Goal: Find specific page/section

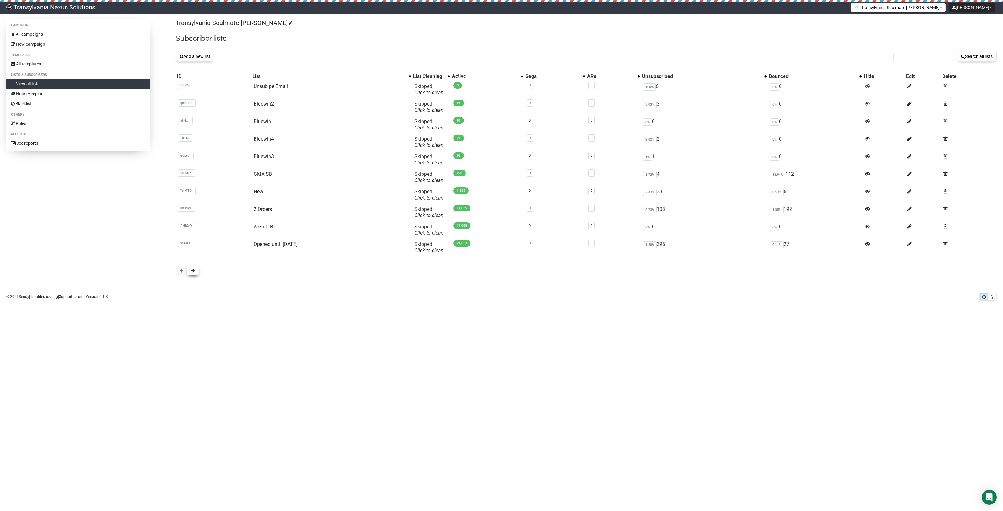
click at [191, 268] on button at bounding box center [193, 270] width 12 height 9
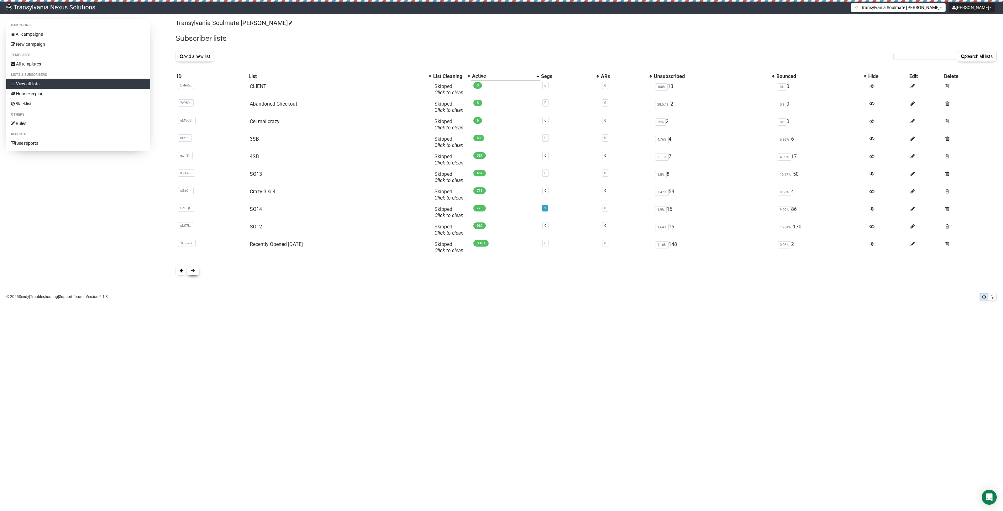
click at [197, 275] on button at bounding box center [193, 270] width 12 height 9
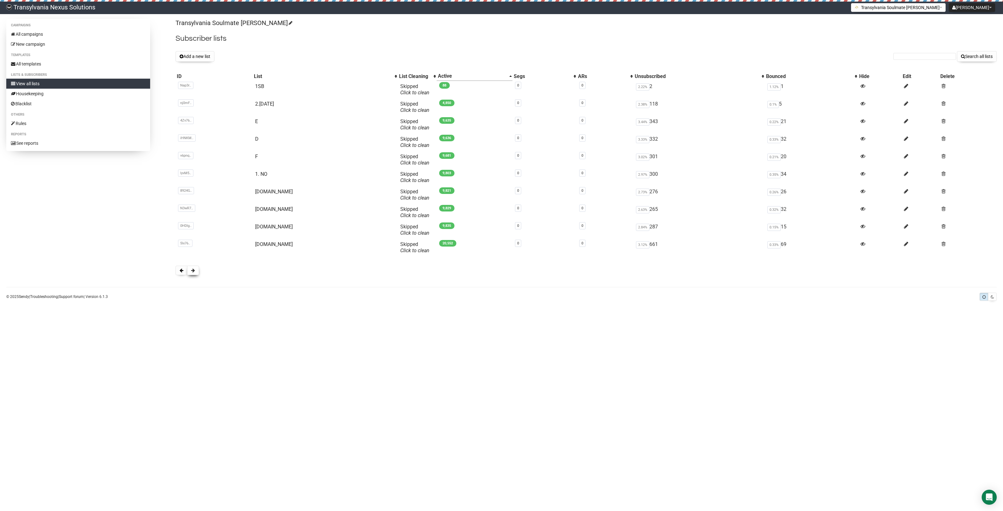
click at [198, 273] on button at bounding box center [193, 270] width 12 height 9
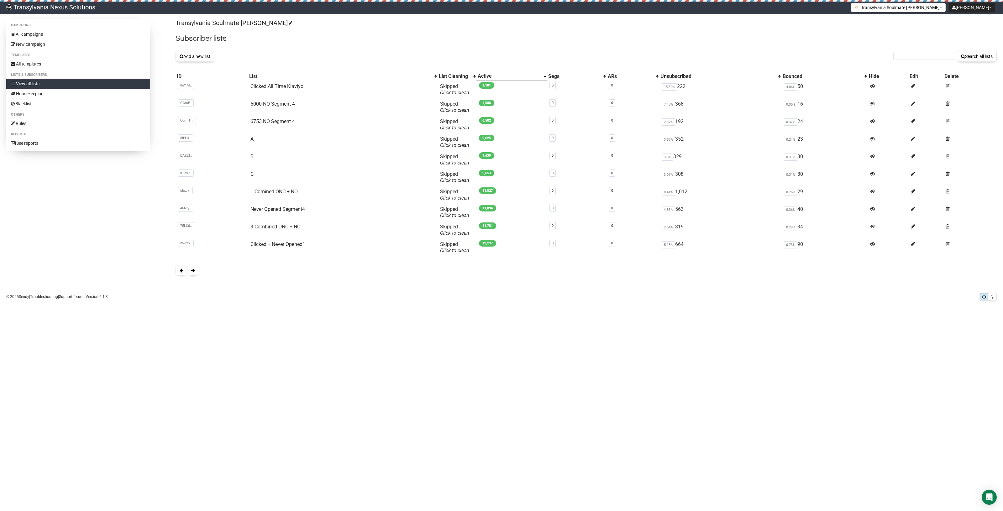
click at [198, 273] on button at bounding box center [193, 270] width 12 height 9
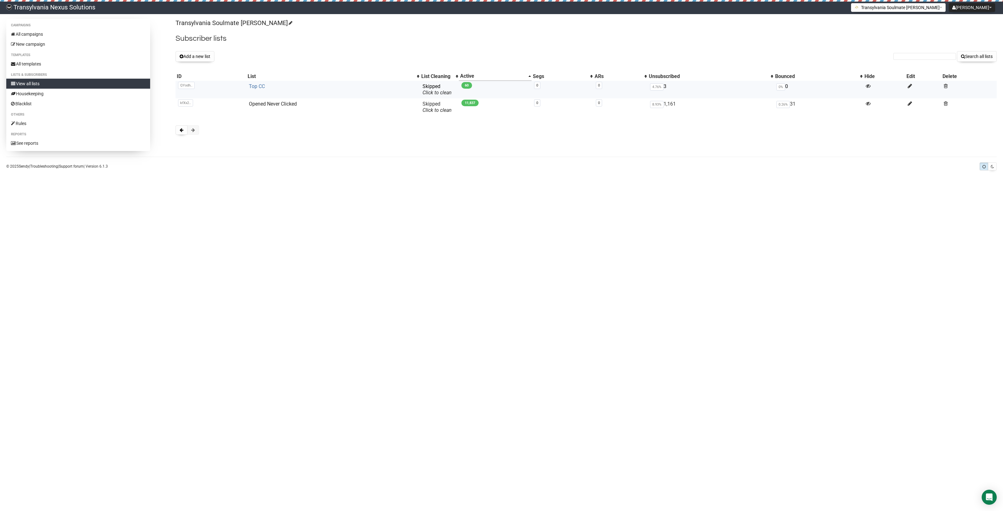
click at [250, 86] on link "Top CC" at bounding box center [257, 86] width 16 height 6
